Goal: Transaction & Acquisition: Download file/media

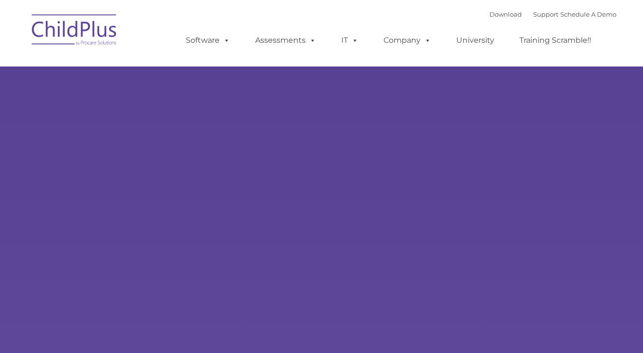
type input ""
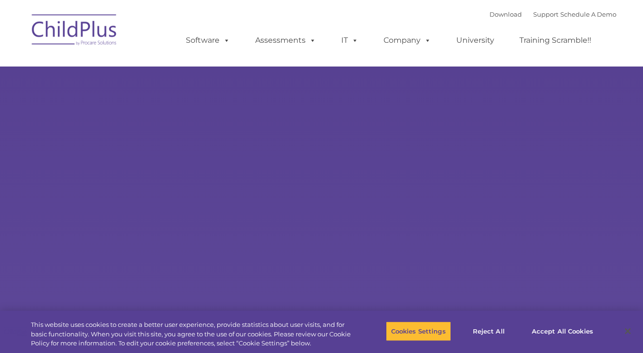
select select "MEDIUM"
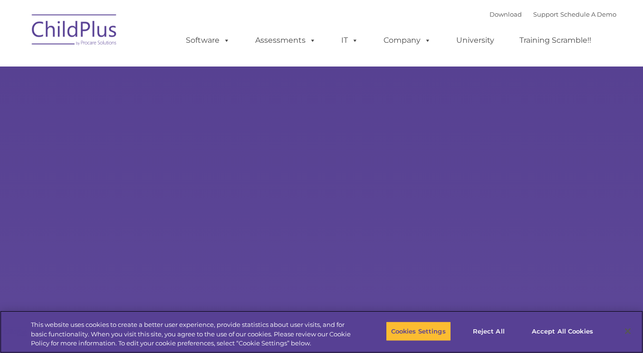
select select "MEDIUM"
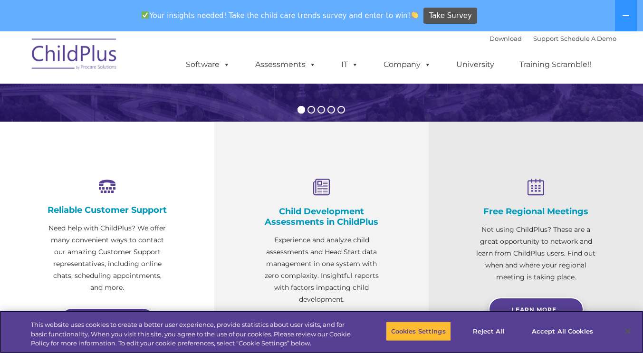
scroll to position [383, 0]
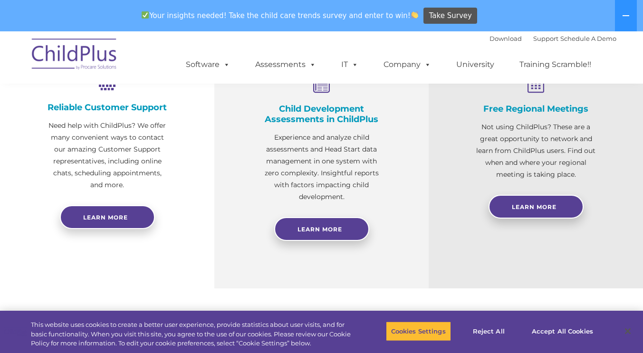
click at [628, 18] on icon at bounding box center [626, 16] width 8 height 8
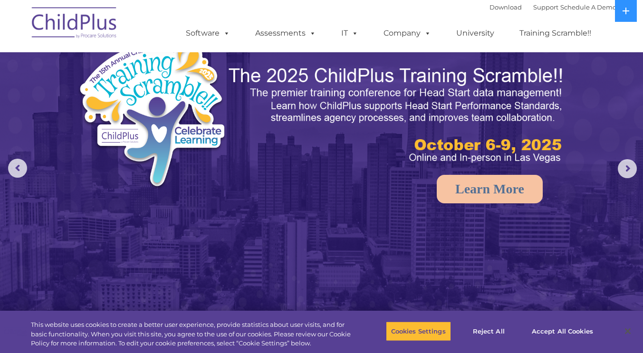
scroll to position [0, 0]
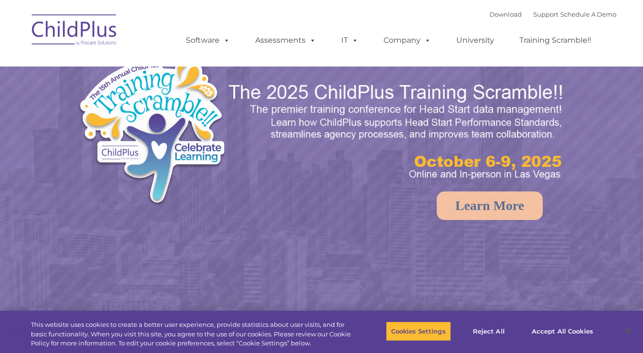
select select "MEDIUM"
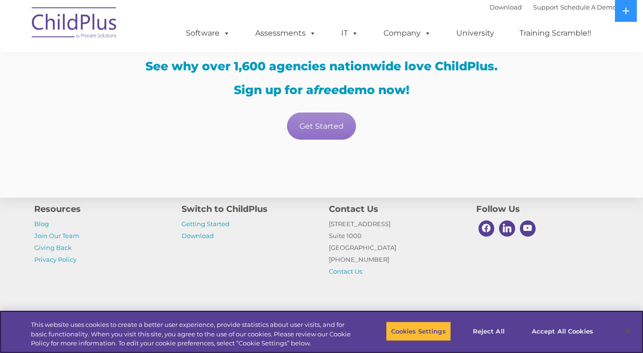
scroll to position [1993, 0]
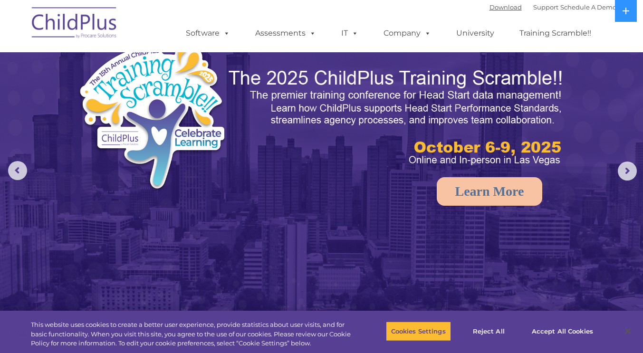
click at [495, 4] on link "Download" at bounding box center [506, 7] width 32 height 8
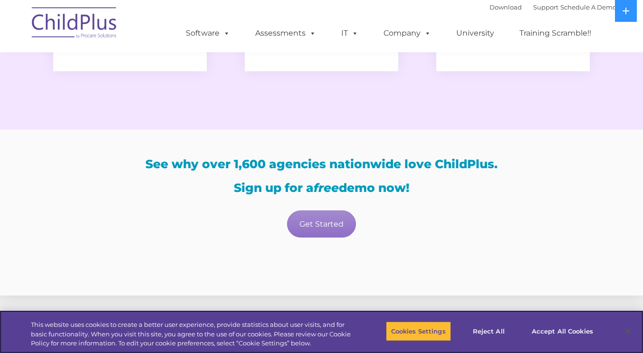
scroll to position [1856, 0]
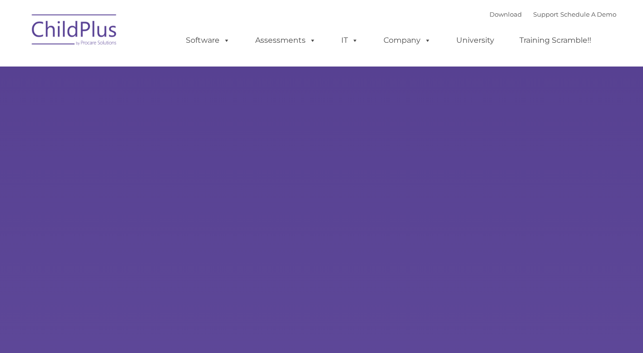
type input ""
select select "MEDIUM"
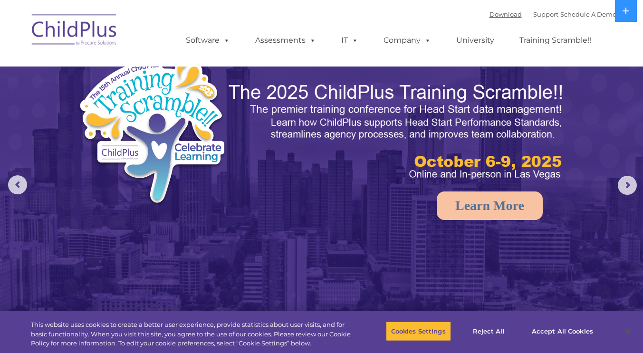
click at [498, 11] on link "Download" at bounding box center [506, 14] width 32 height 8
